Goal: Information Seeking & Learning: Learn about a topic

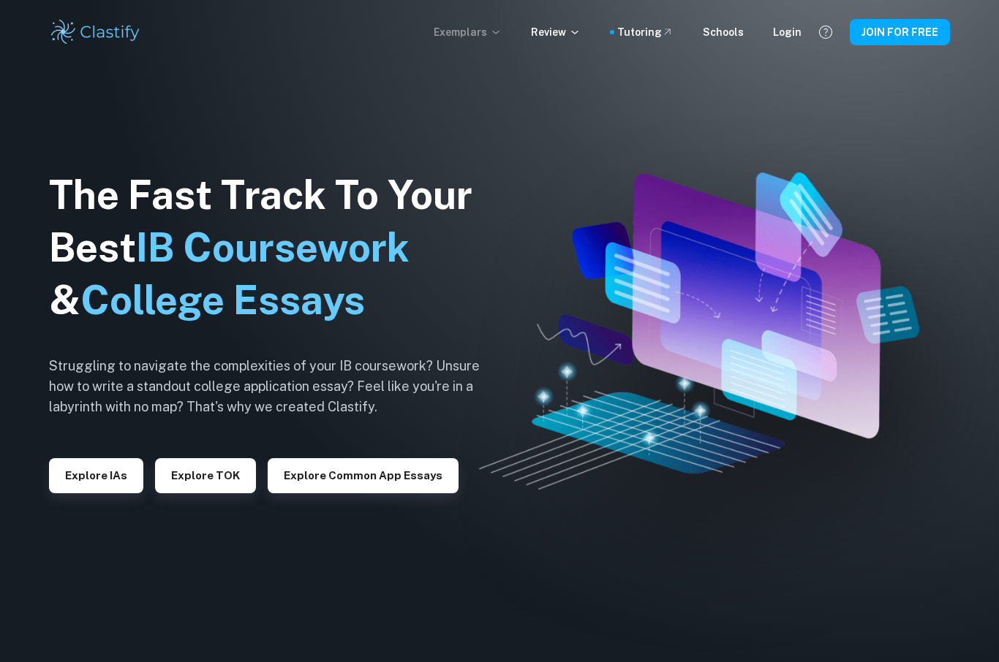
click at [470, 36] on p "Exemplars" at bounding box center [468, 32] width 68 height 16
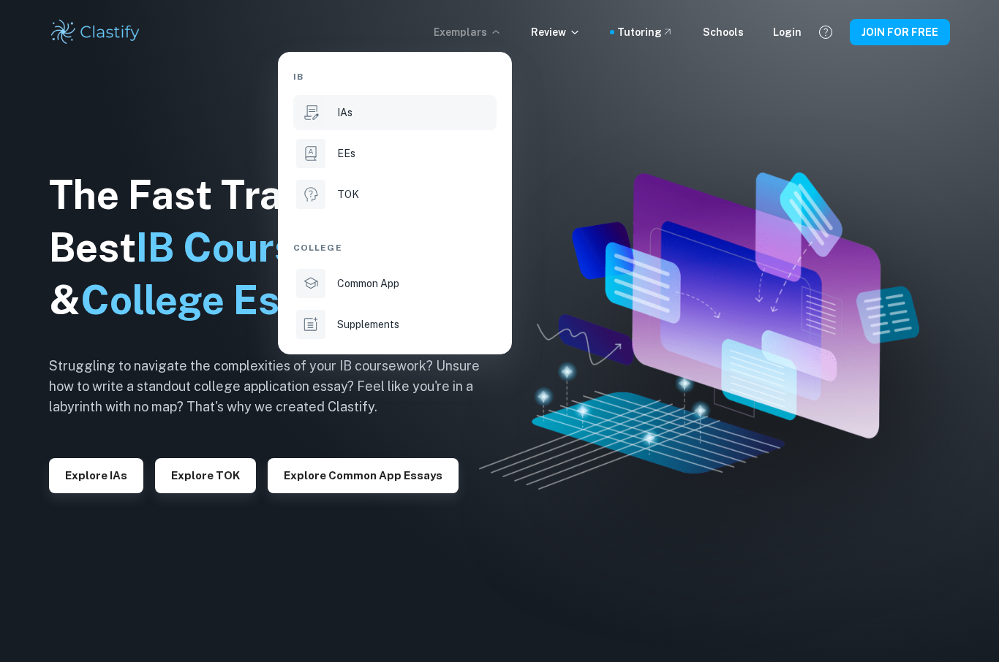
click at [348, 121] on li "IAs" at bounding box center [394, 112] width 203 height 35
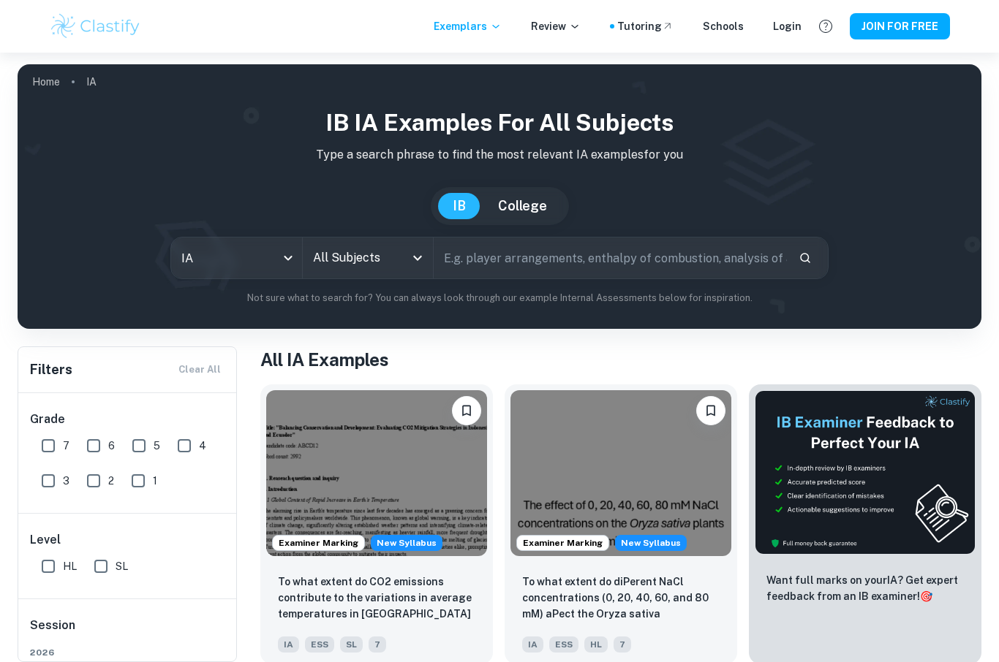
scroll to position [9, 0]
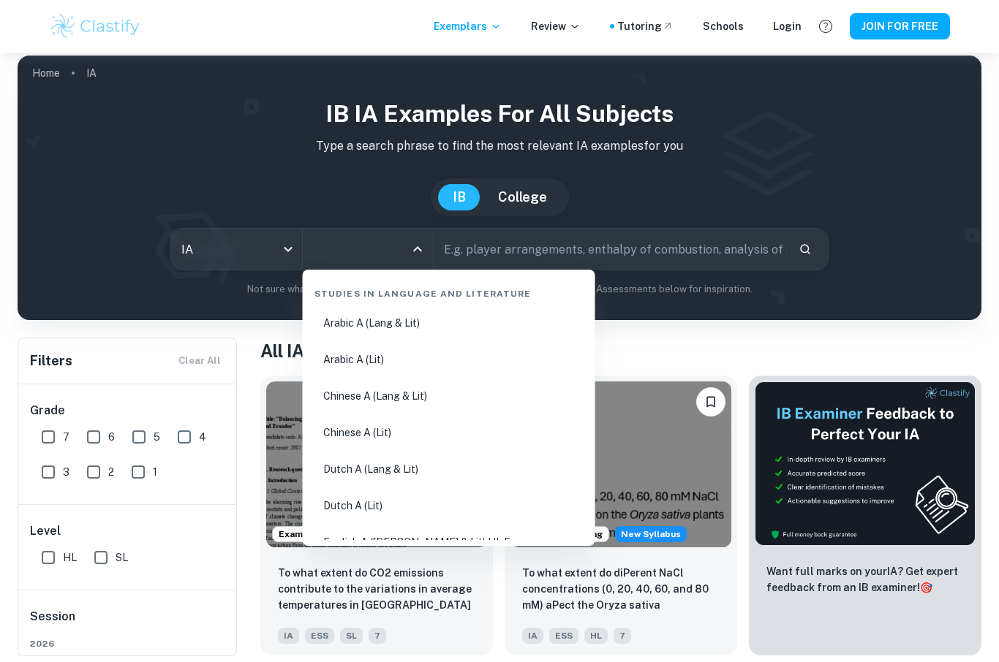
drag, startPoint x: 360, startPoint y: 255, endPoint x: 382, endPoint y: 257, distance: 22.0
click at [360, 255] on input "All Subjects" at bounding box center [357, 249] width 96 height 28
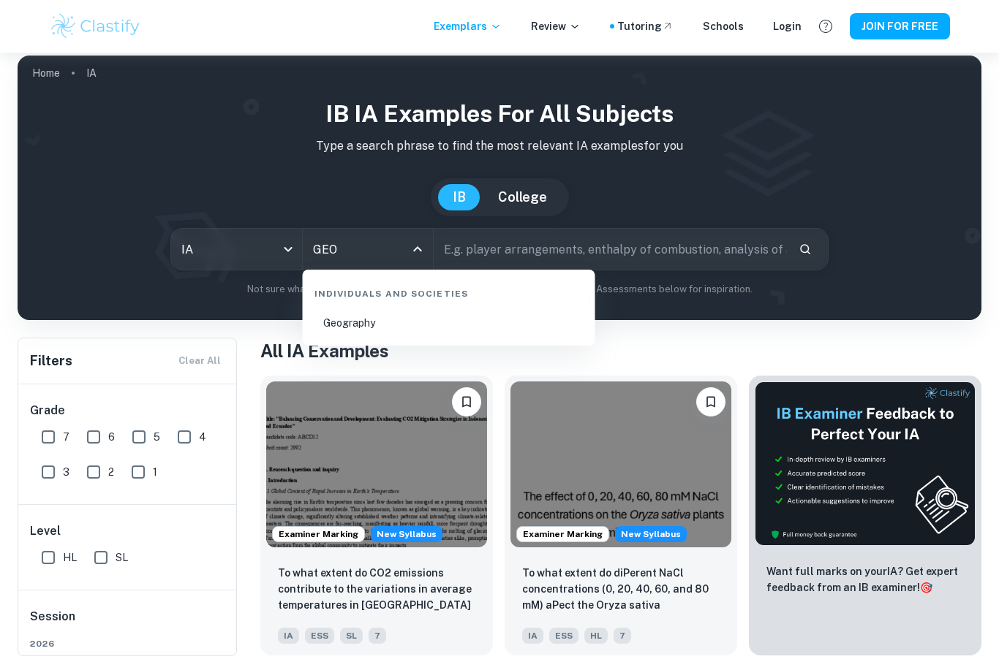
click at [404, 325] on li "Geography" at bounding box center [449, 323] width 281 height 34
type input "Geography"
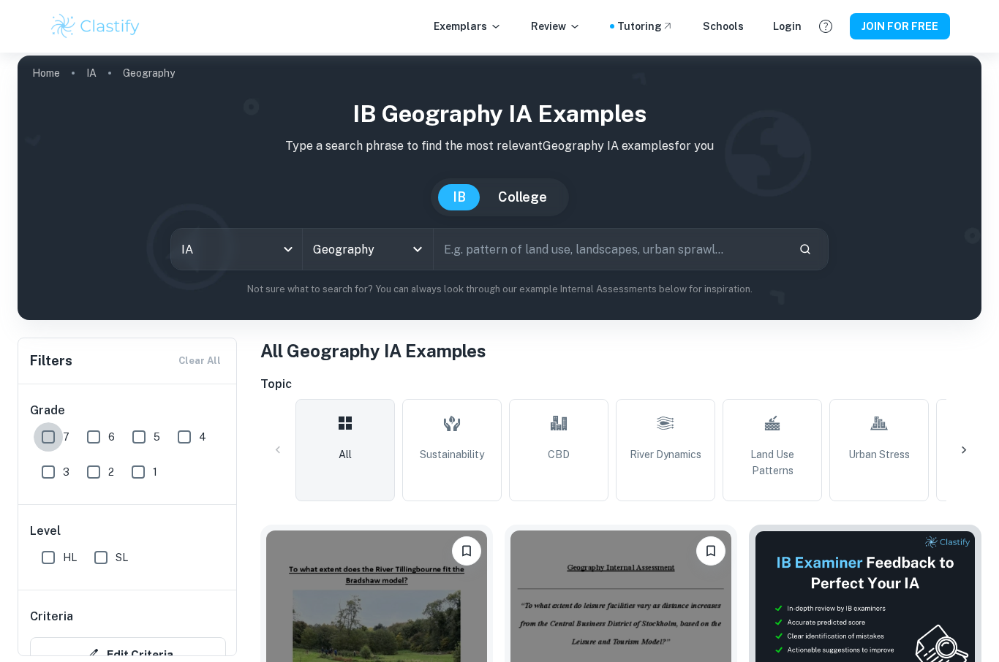
click at [50, 447] on input "7" at bounding box center [48, 437] width 29 height 29
checkbox input "true"
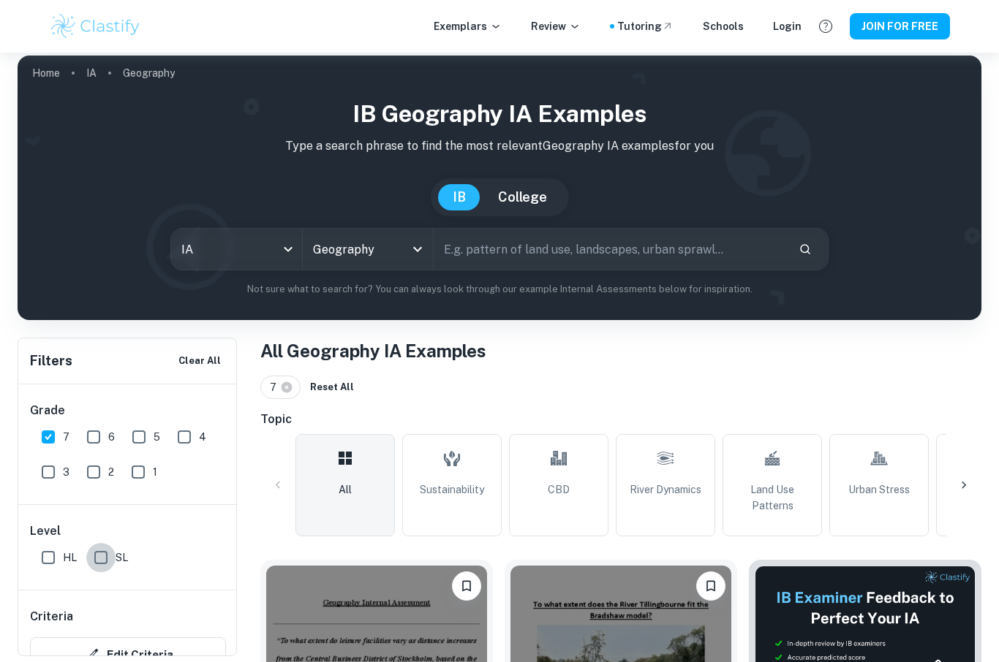
click at [105, 559] on input "SL" at bounding box center [100, 557] width 29 height 29
checkbox input "true"
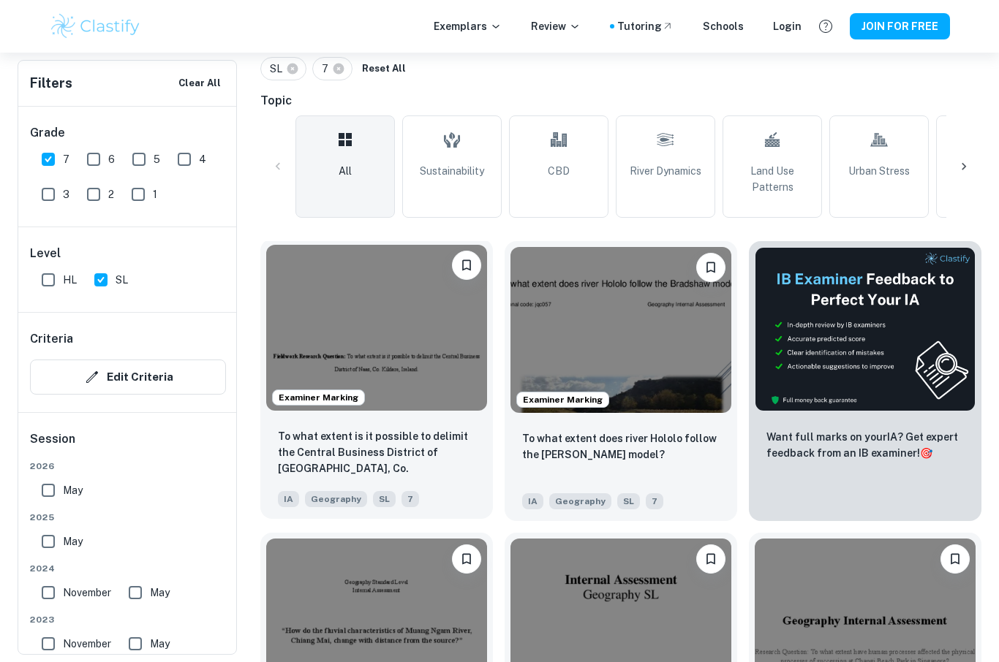
scroll to position [304, 0]
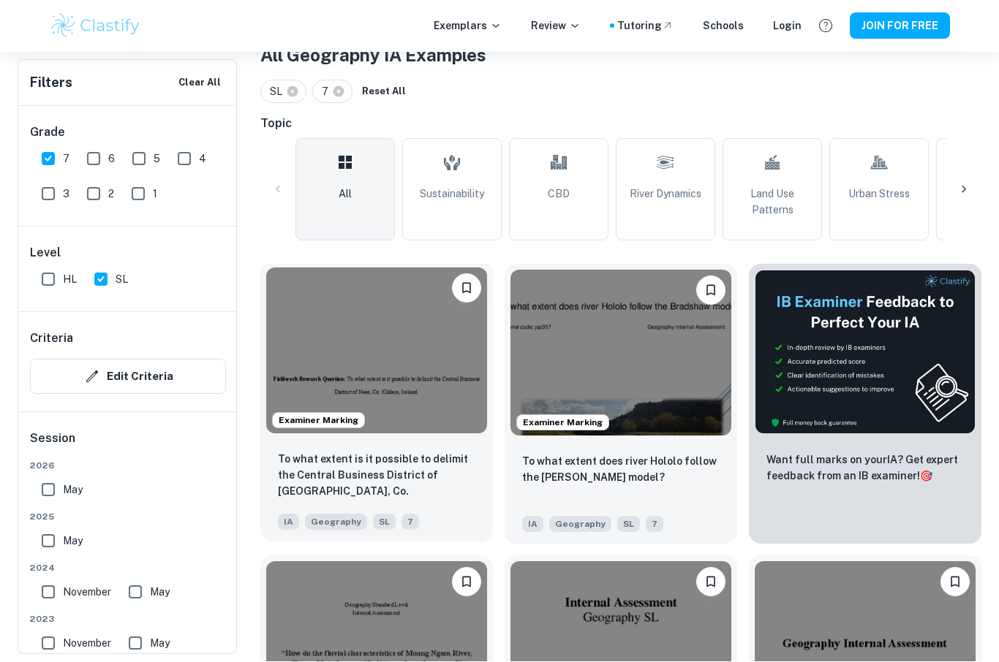
click at [355, 371] on img at bounding box center [376, 351] width 221 height 166
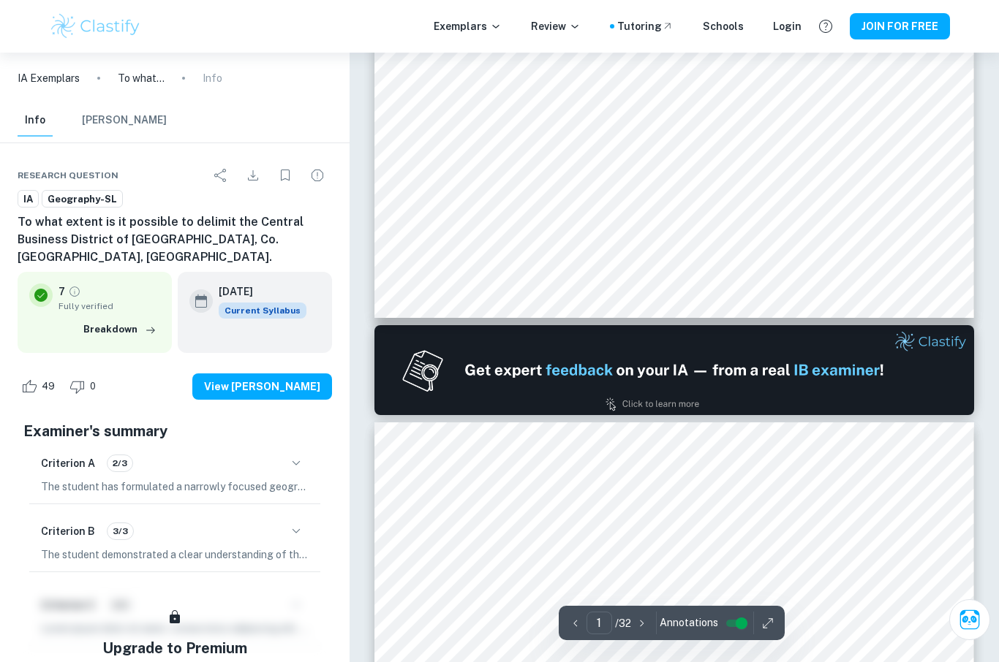
type input "2"
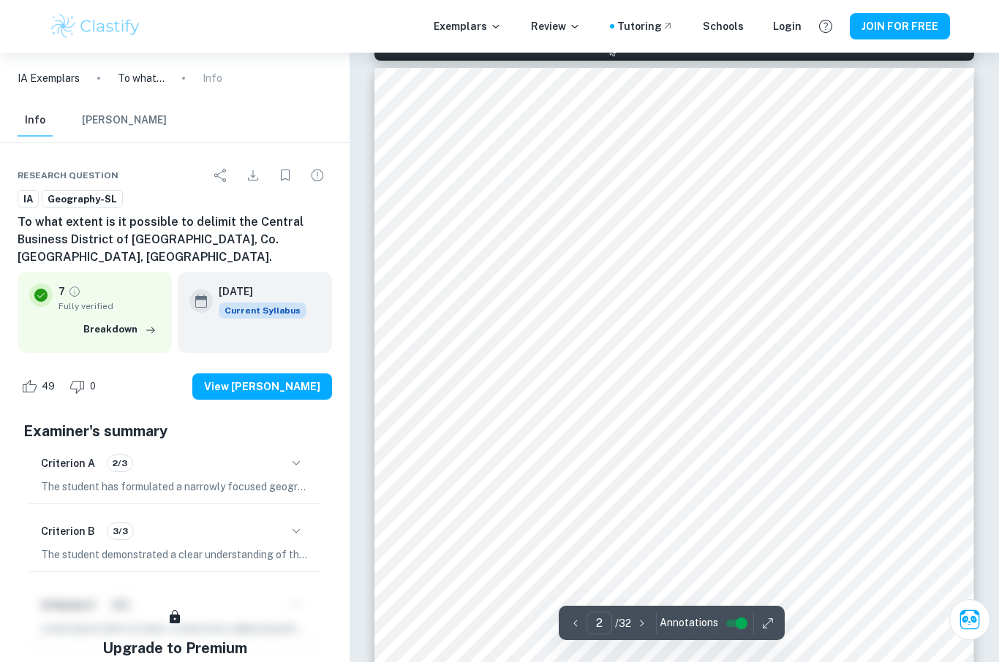
scroll to position [930, 0]
